Goal: Task Accomplishment & Management: Use online tool/utility

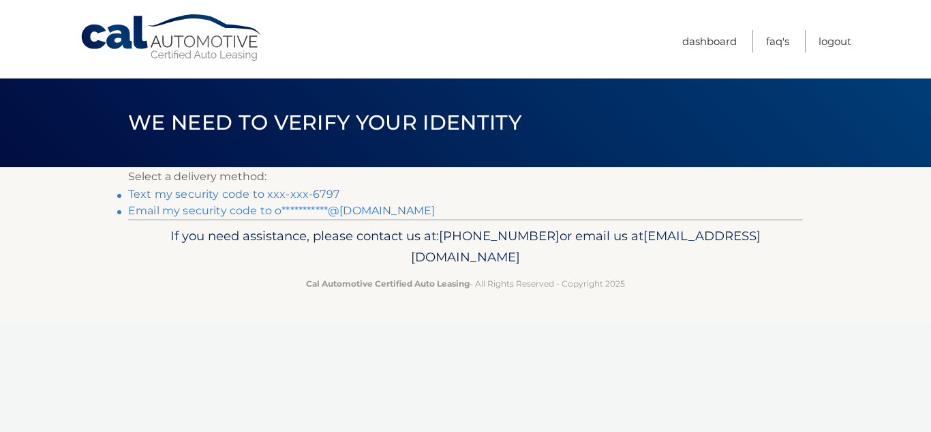
click at [299, 194] on link "Text my security code to xxx-xxx-6797" at bounding box center [233, 193] width 211 height 13
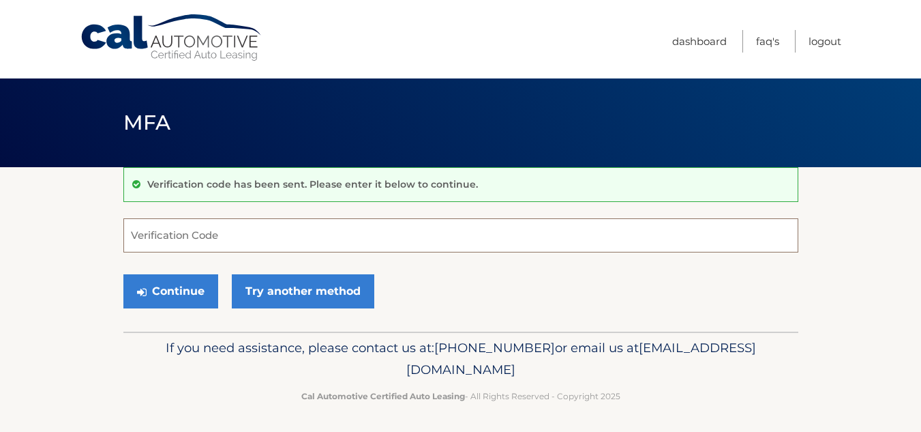
click at [303, 238] on input "Verification Code" at bounding box center [460, 235] width 675 height 34
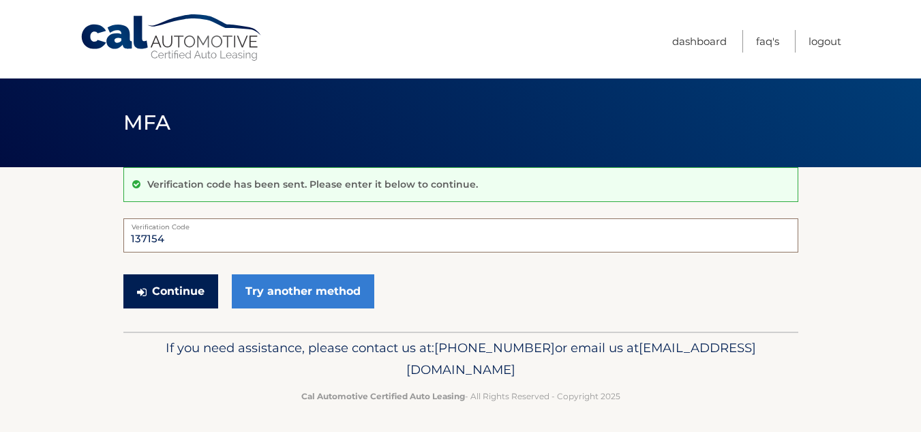
type input "137154"
click at [188, 293] on button "Continue" at bounding box center [170, 291] width 95 height 34
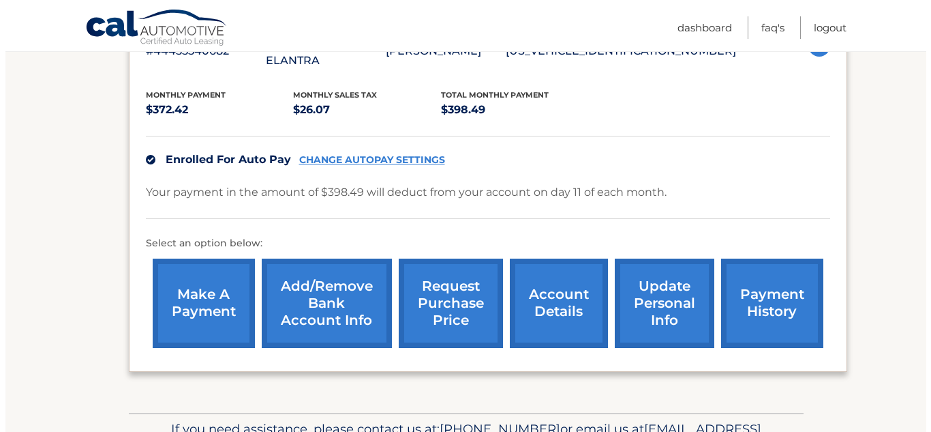
scroll to position [280, 0]
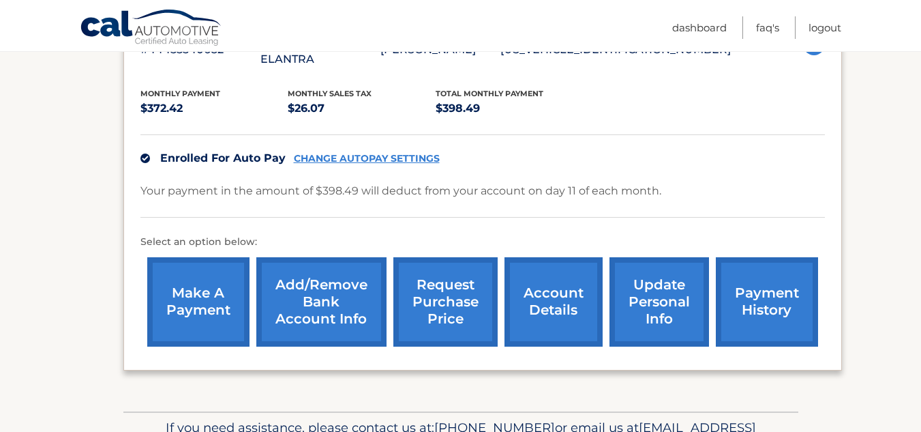
click at [453, 273] on link "request purchase price" at bounding box center [445, 301] width 104 height 89
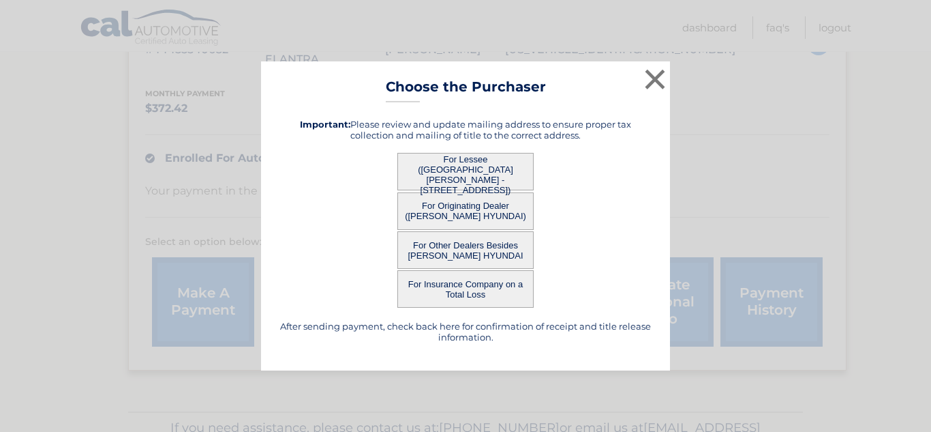
click at [476, 173] on button "For Lessee (ORLANDO MOREJON - 5817 SW 6TH ST, , MIAMI, fl 33144)" at bounding box center [465, 171] width 136 height 37
click at [483, 181] on button "For Lessee (ORLANDO MOREJON - 5817 SW 6TH ST, , MIAMI, fl 33144)" at bounding box center [465, 171] width 136 height 37
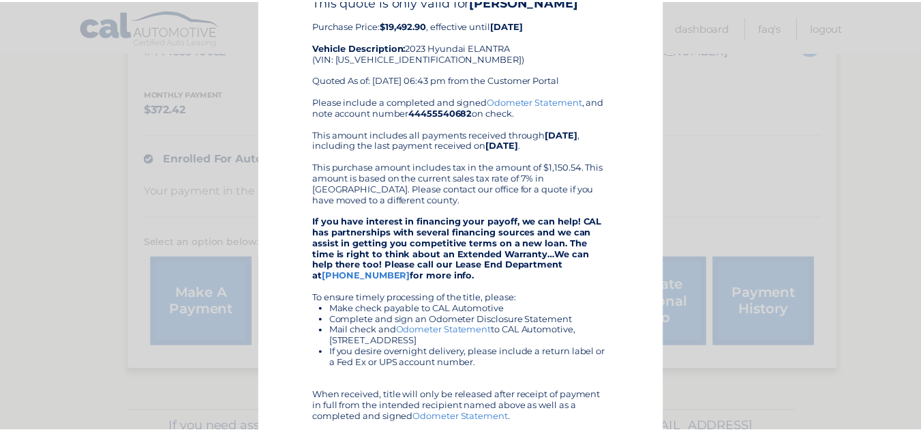
scroll to position [0, 0]
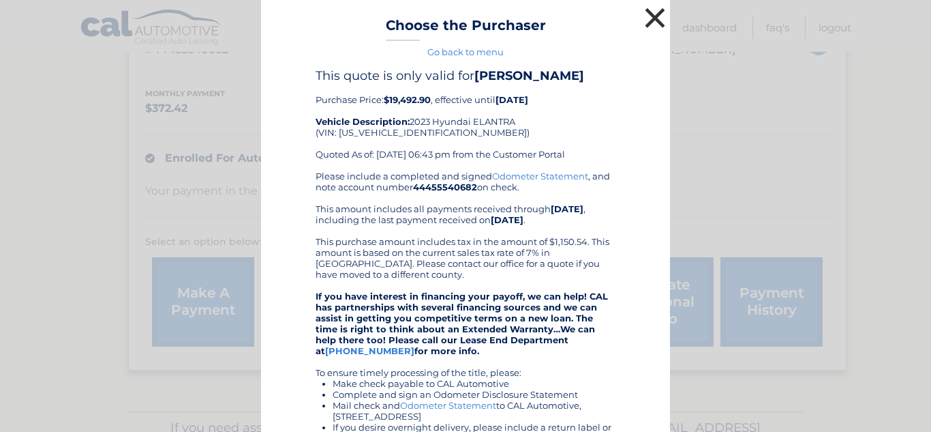
click at [648, 12] on button "×" at bounding box center [655, 17] width 27 height 27
